Goal: Find specific page/section: Find specific page/section

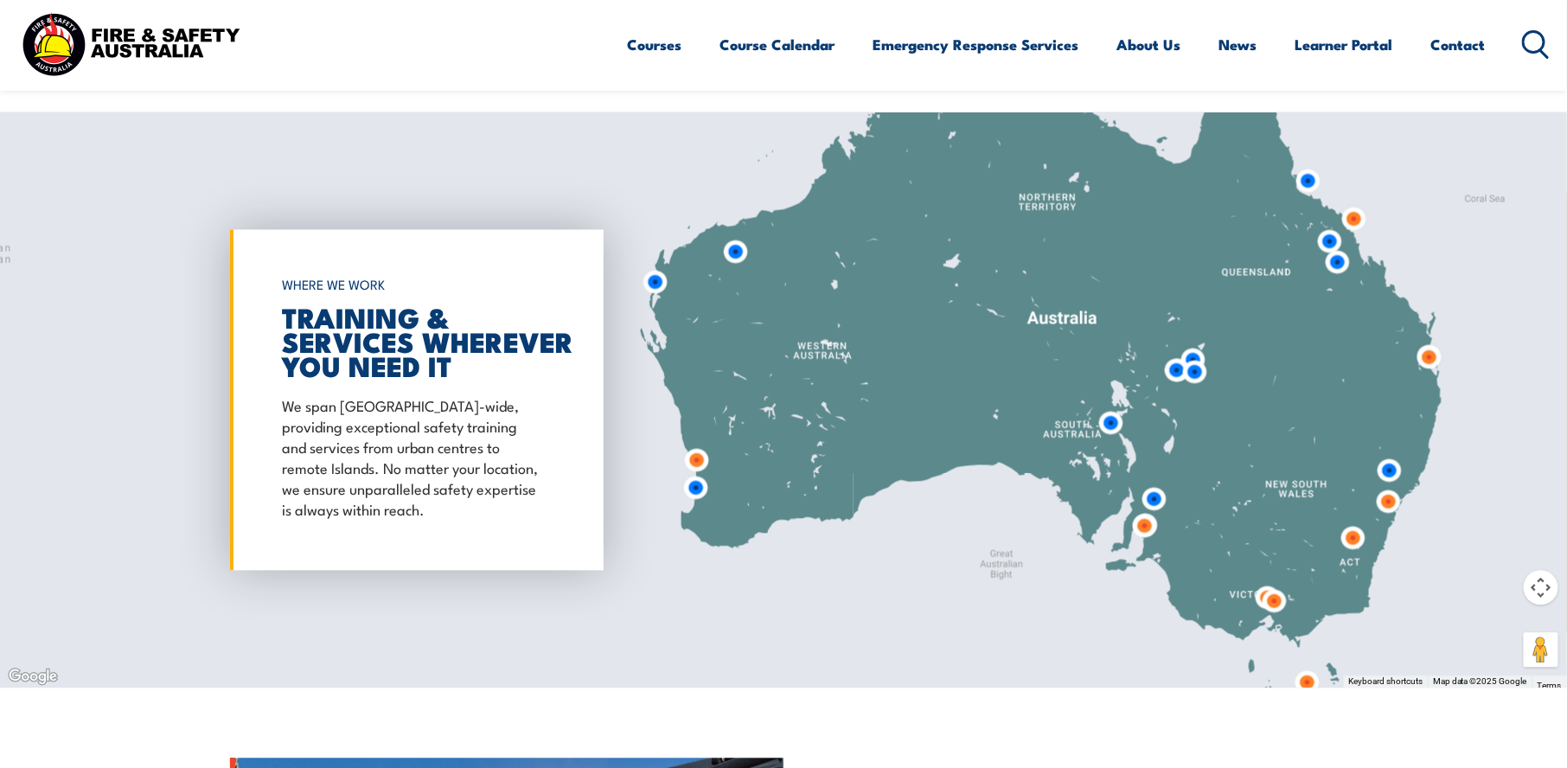
scroll to position [1297, 0]
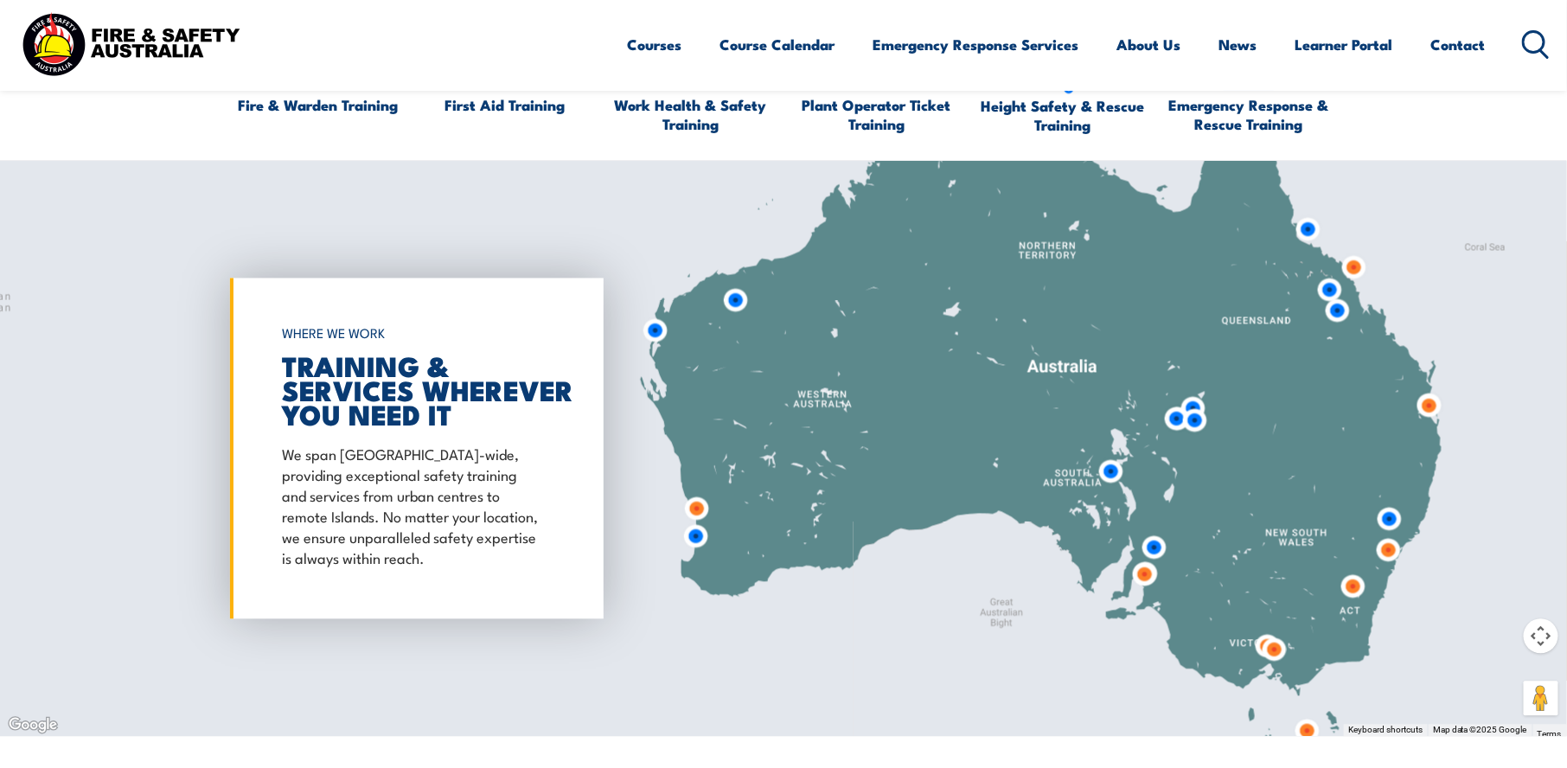
click at [1359, 586] on img at bounding box center [1353, 587] width 32 height 32
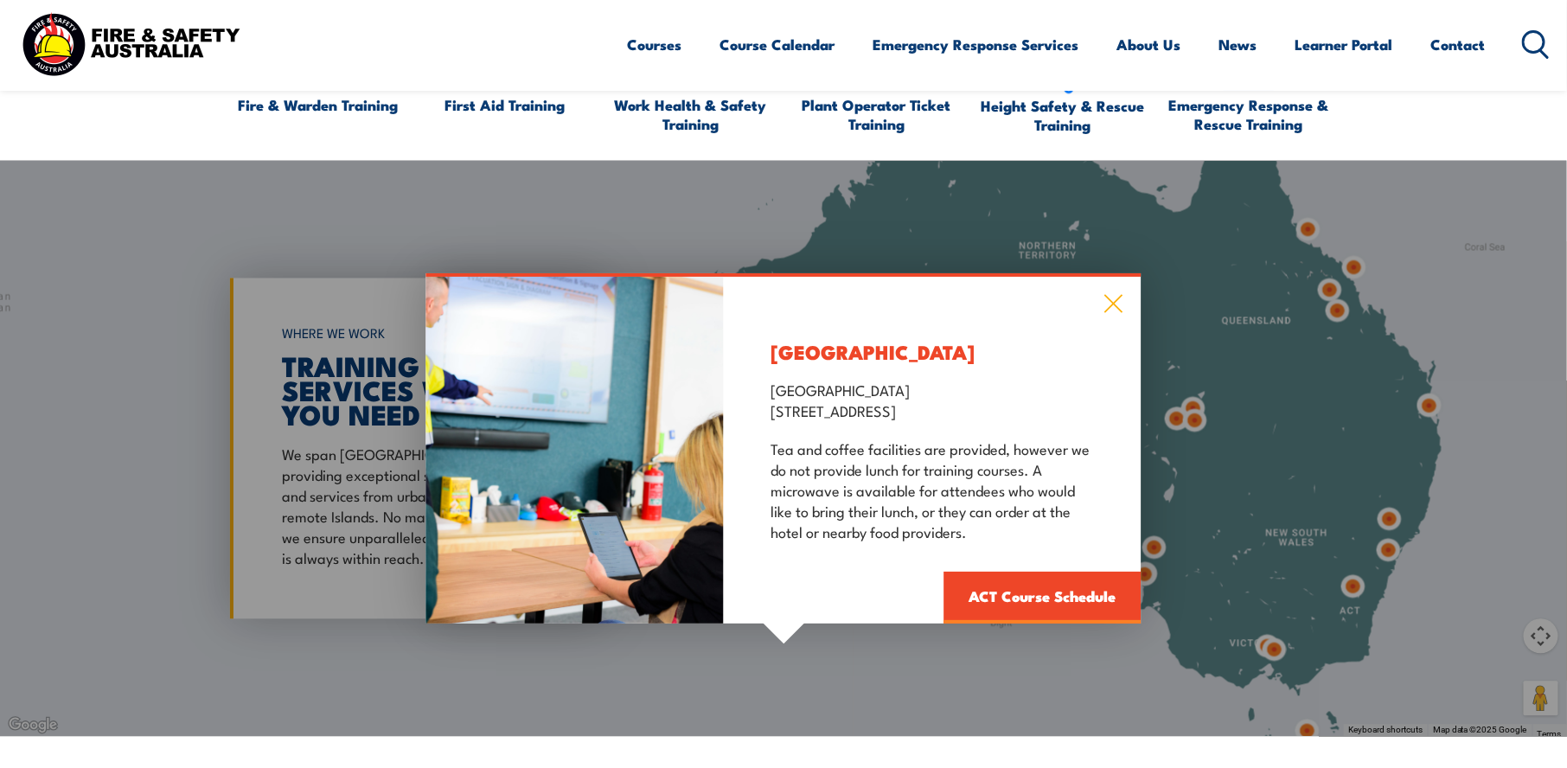
click at [1108, 300] on icon at bounding box center [1115, 303] width 20 height 19
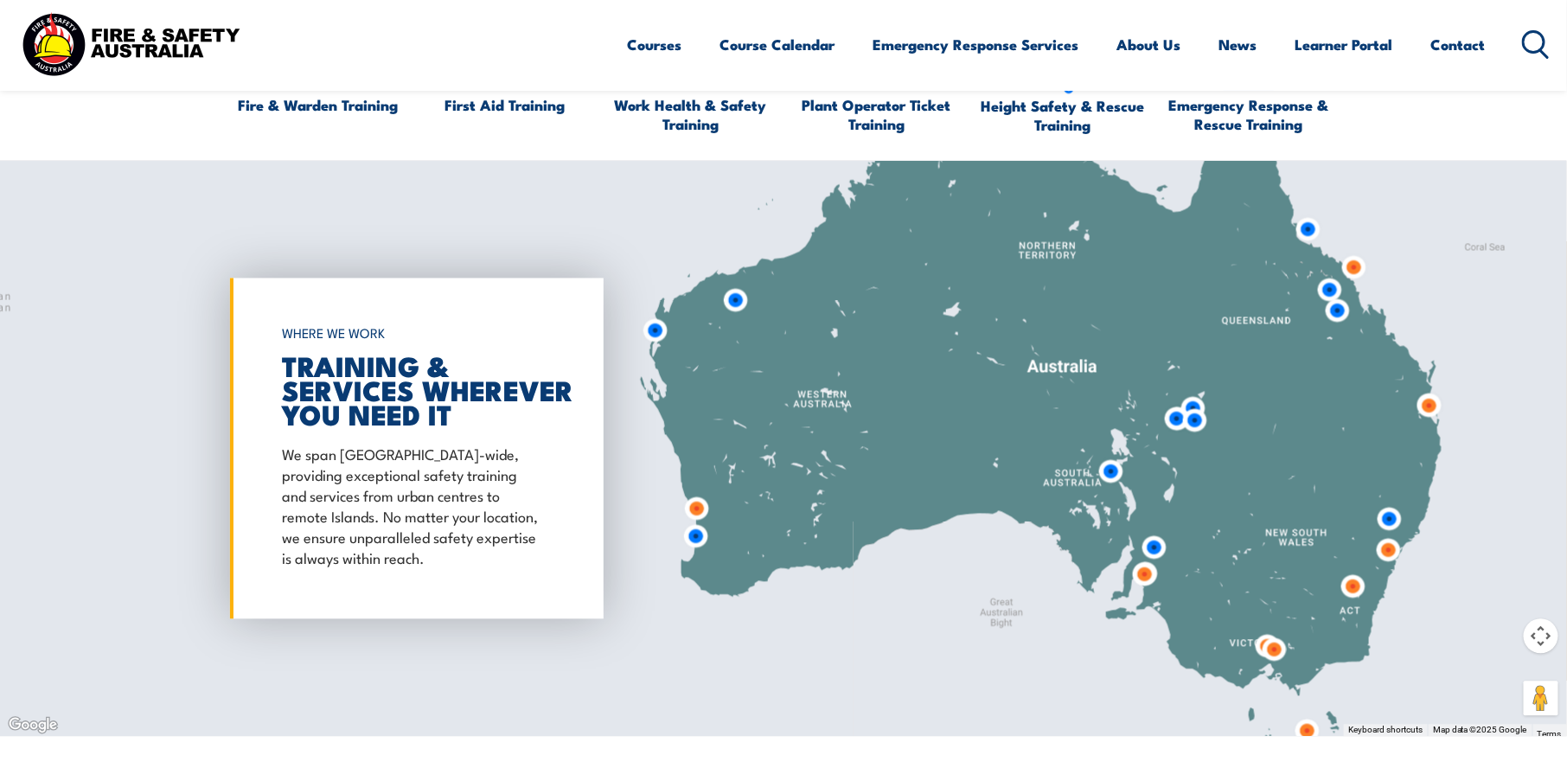
click at [1382, 516] on img at bounding box center [1390, 519] width 32 height 32
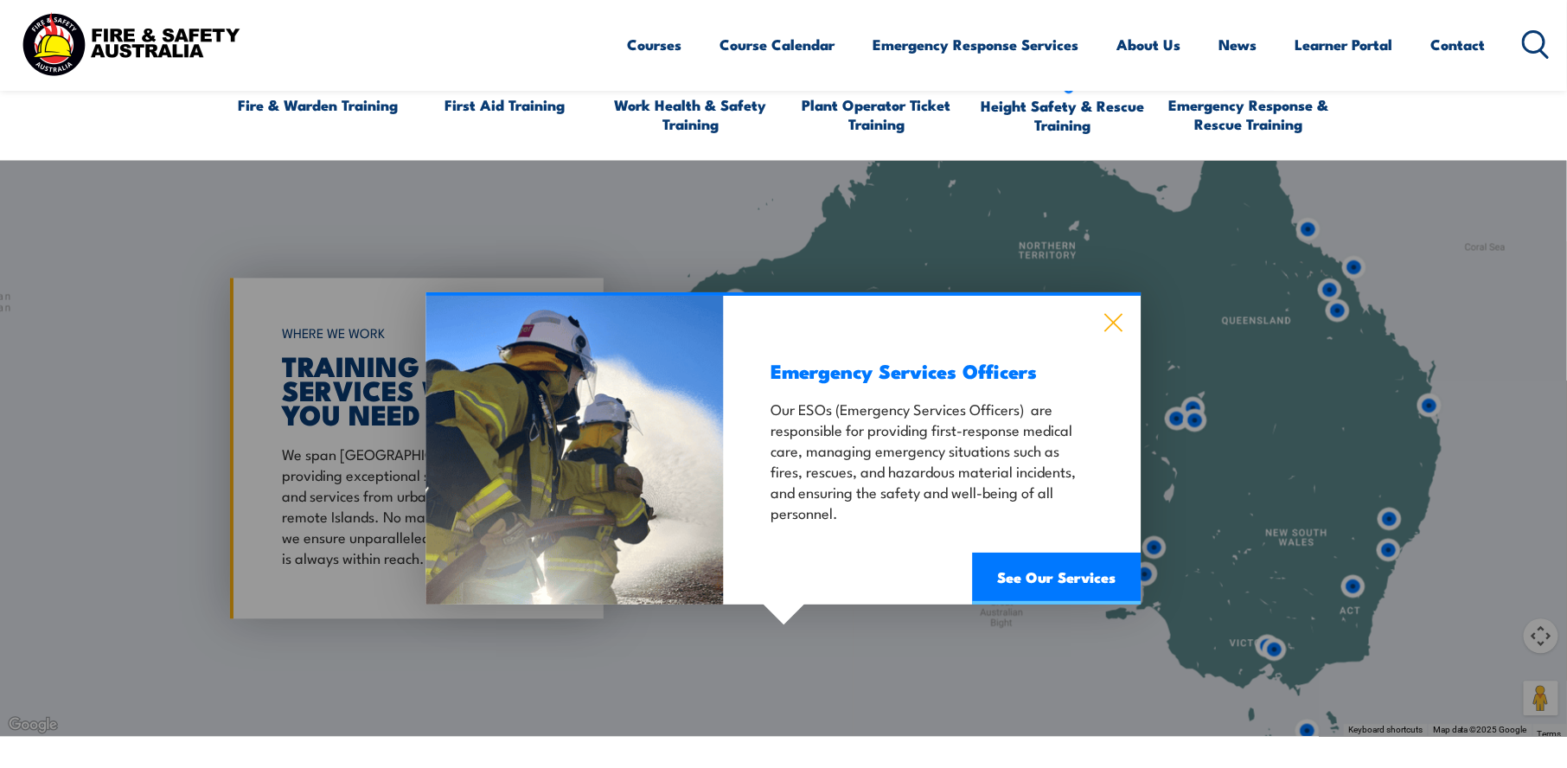
click at [1114, 322] on icon at bounding box center [1114, 323] width 18 height 18
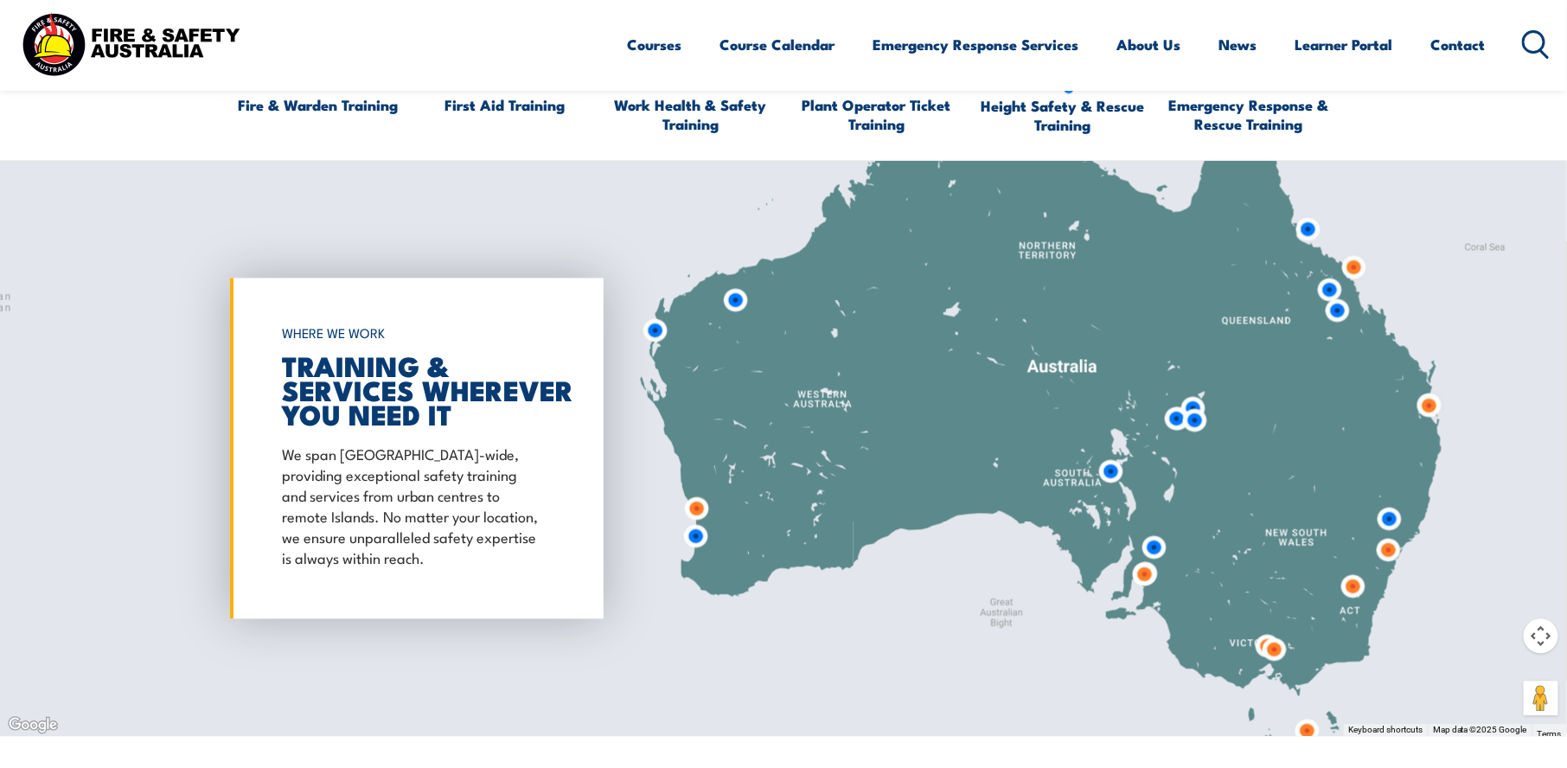
click at [1153, 549] on img at bounding box center [1154, 548] width 32 height 32
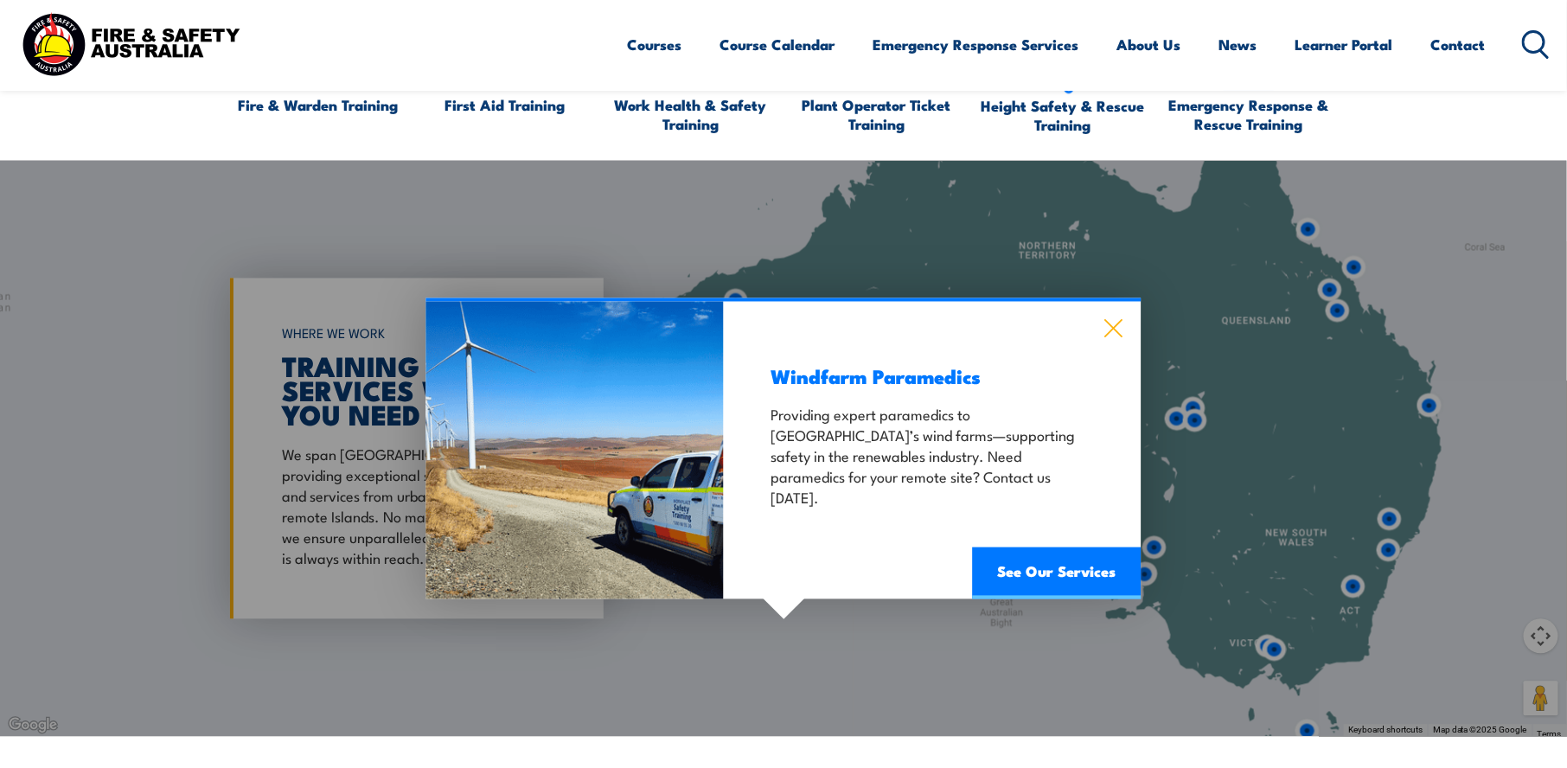
click at [1107, 330] on icon at bounding box center [1115, 328] width 20 height 19
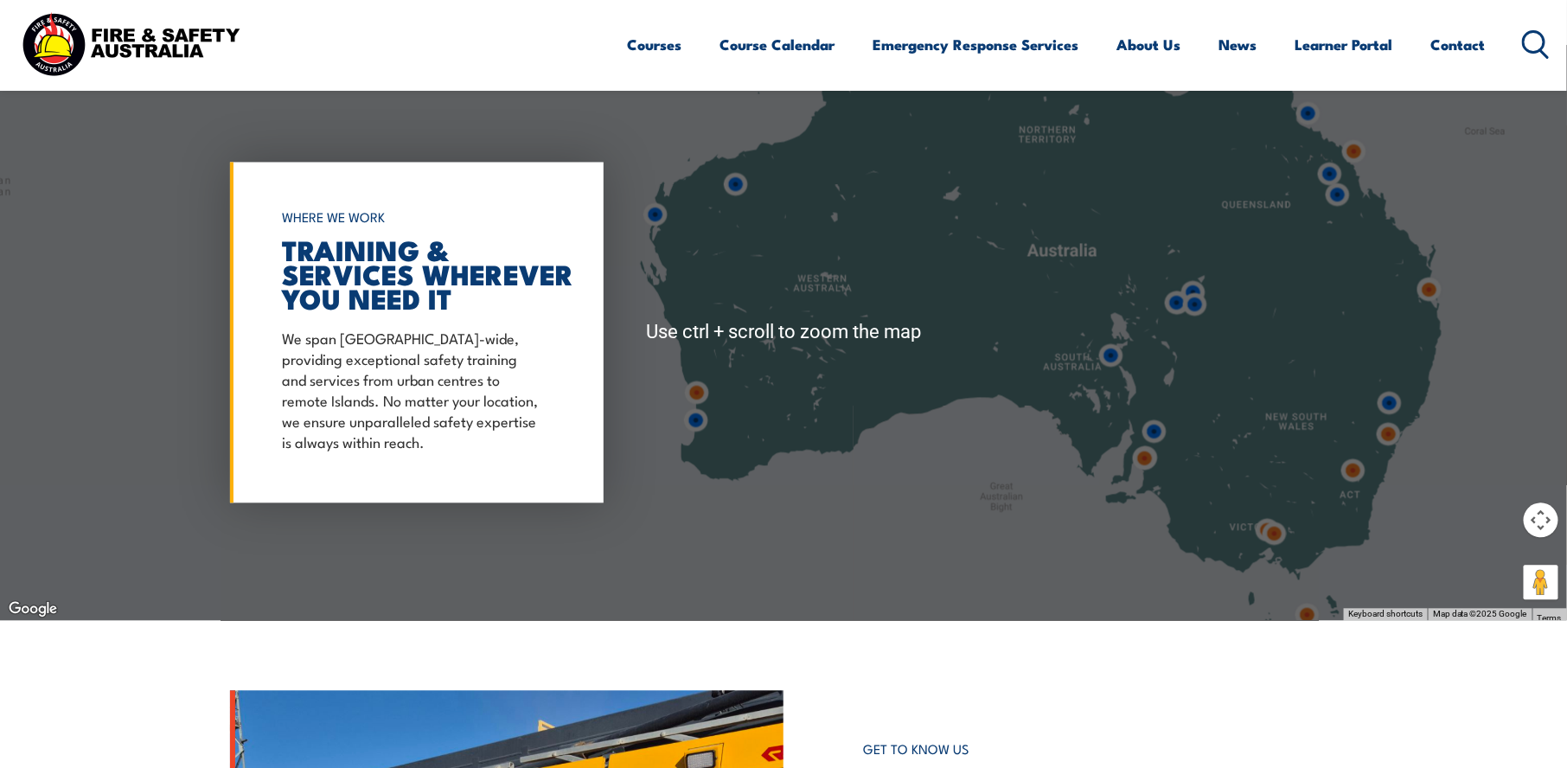
scroll to position [1643, 0]
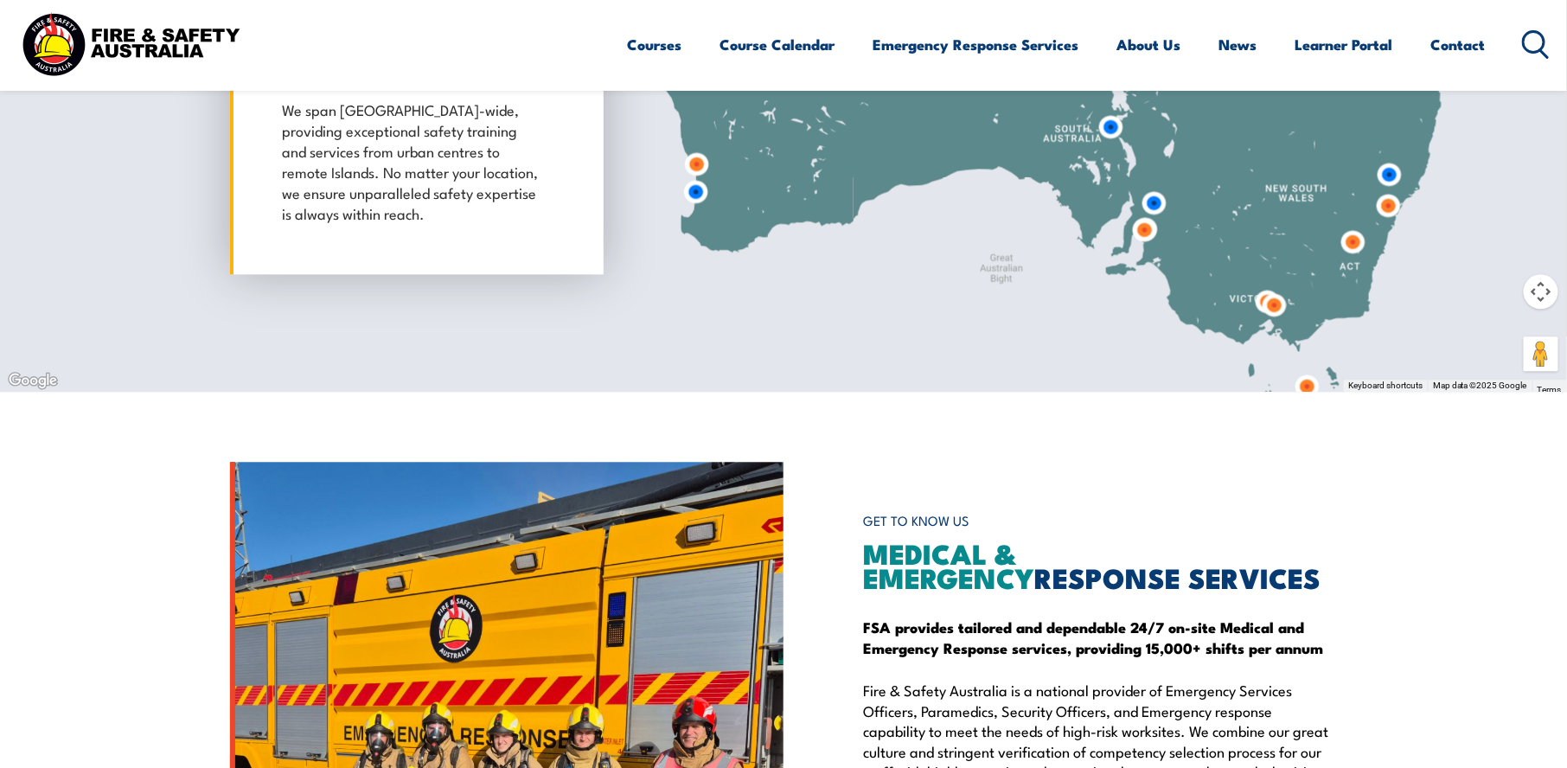
click at [1261, 296] on img at bounding box center [1275, 305] width 32 height 32
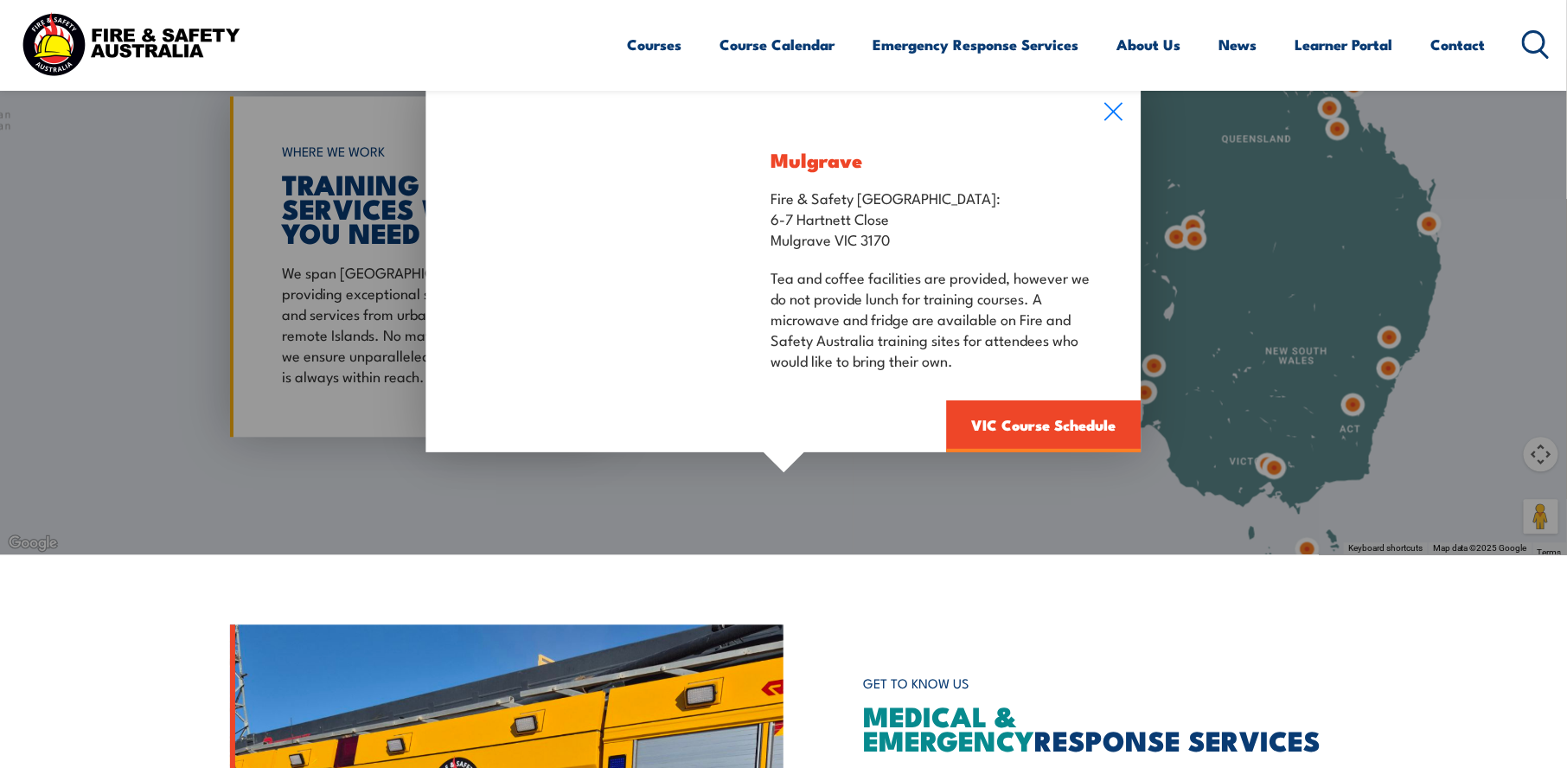
scroll to position [1470, 0]
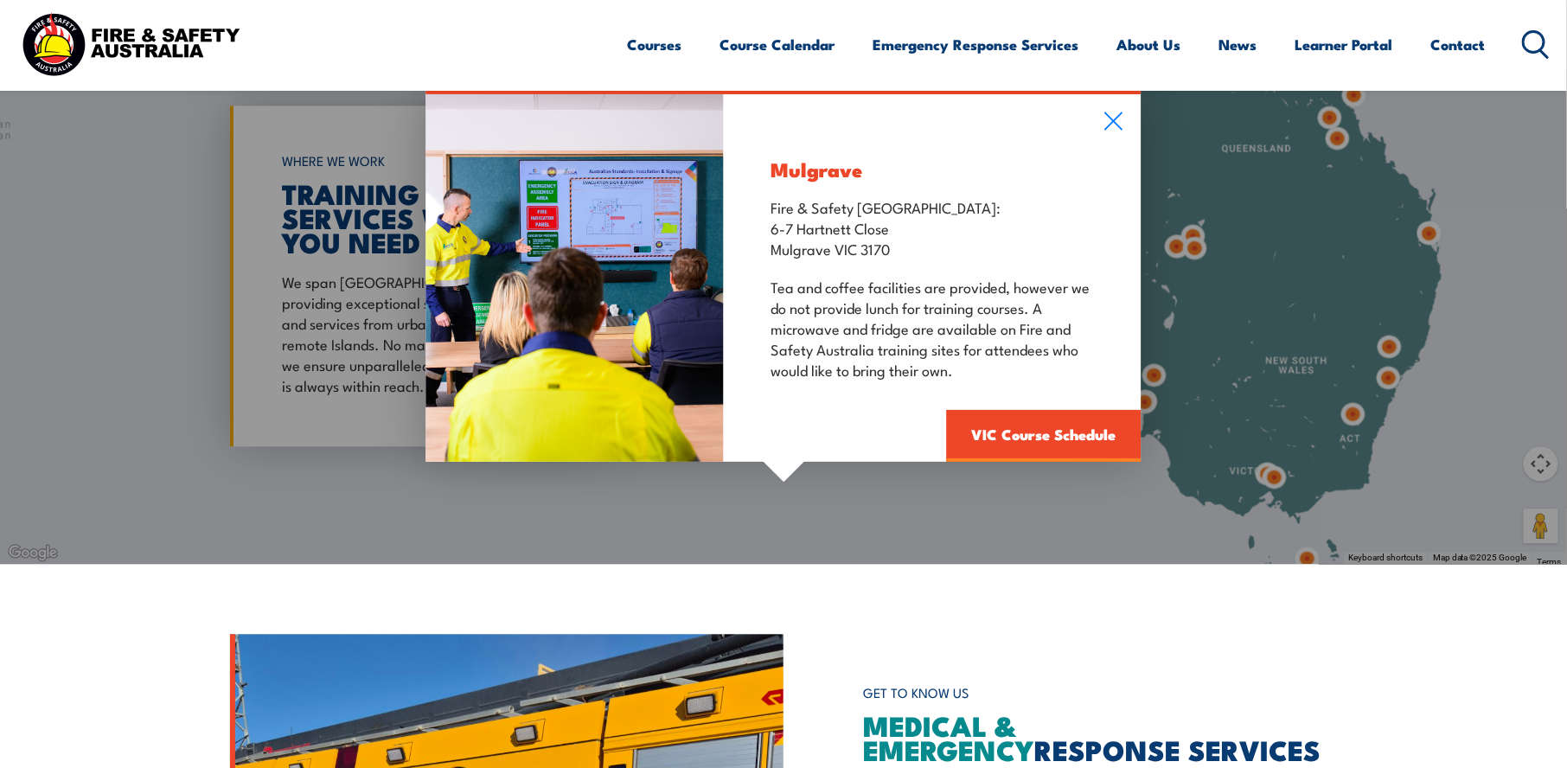
click at [1424, 520] on div "Mulgrave Fire & Safety [GEOGRAPHIC_DATA]: [STREET_ADDRESS][PERSON_NAME] Tea and…" at bounding box center [783, 276] width 1567 height 576
click at [1224, 575] on div "WORKPLACE SAFETY TRAINING EMERGENCY RESPONSE [GEOGRAPHIC_DATA]-WIDE SEARCH OVER…" at bounding box center [783, 232] width 1567 height 3405
click at [1116, 114] on icon at bounding box center [1115, 120] width 20 height 19
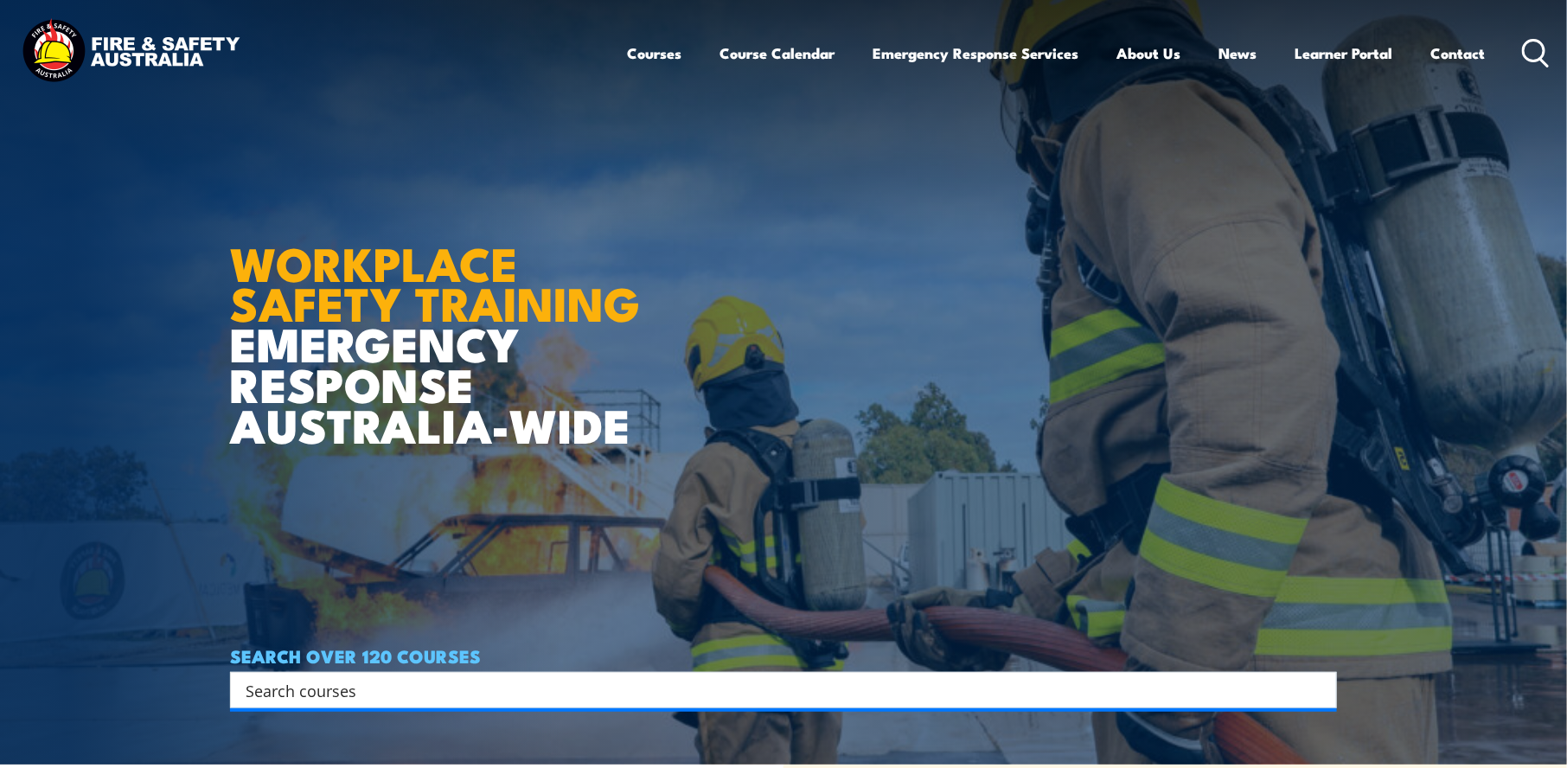
scroll to position [0, 0]
